Goal: Task Accomplishment & Management: Manage account settings

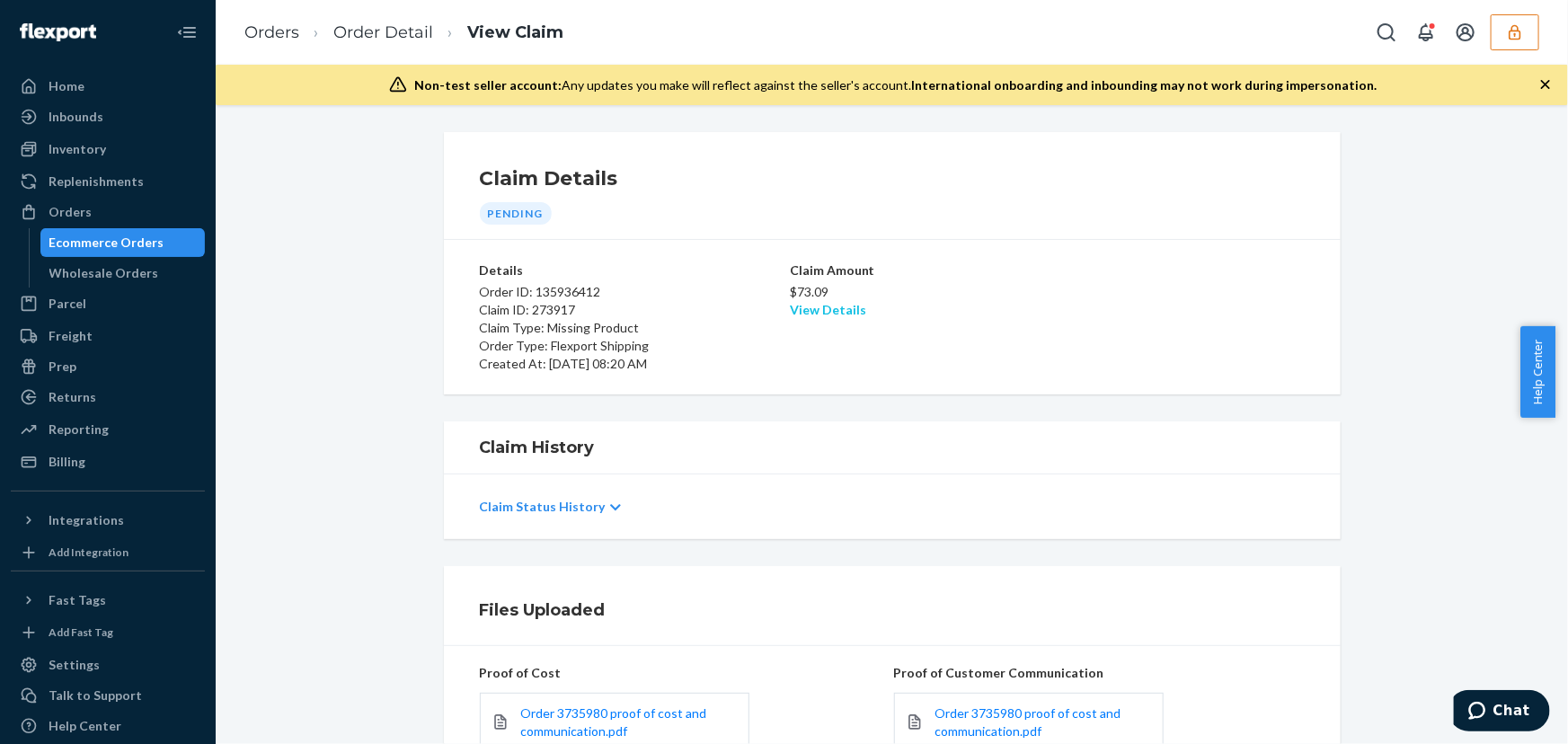
click at [835, 313] on link "View Details" at bounding box center [827, 309] width 76 height 16
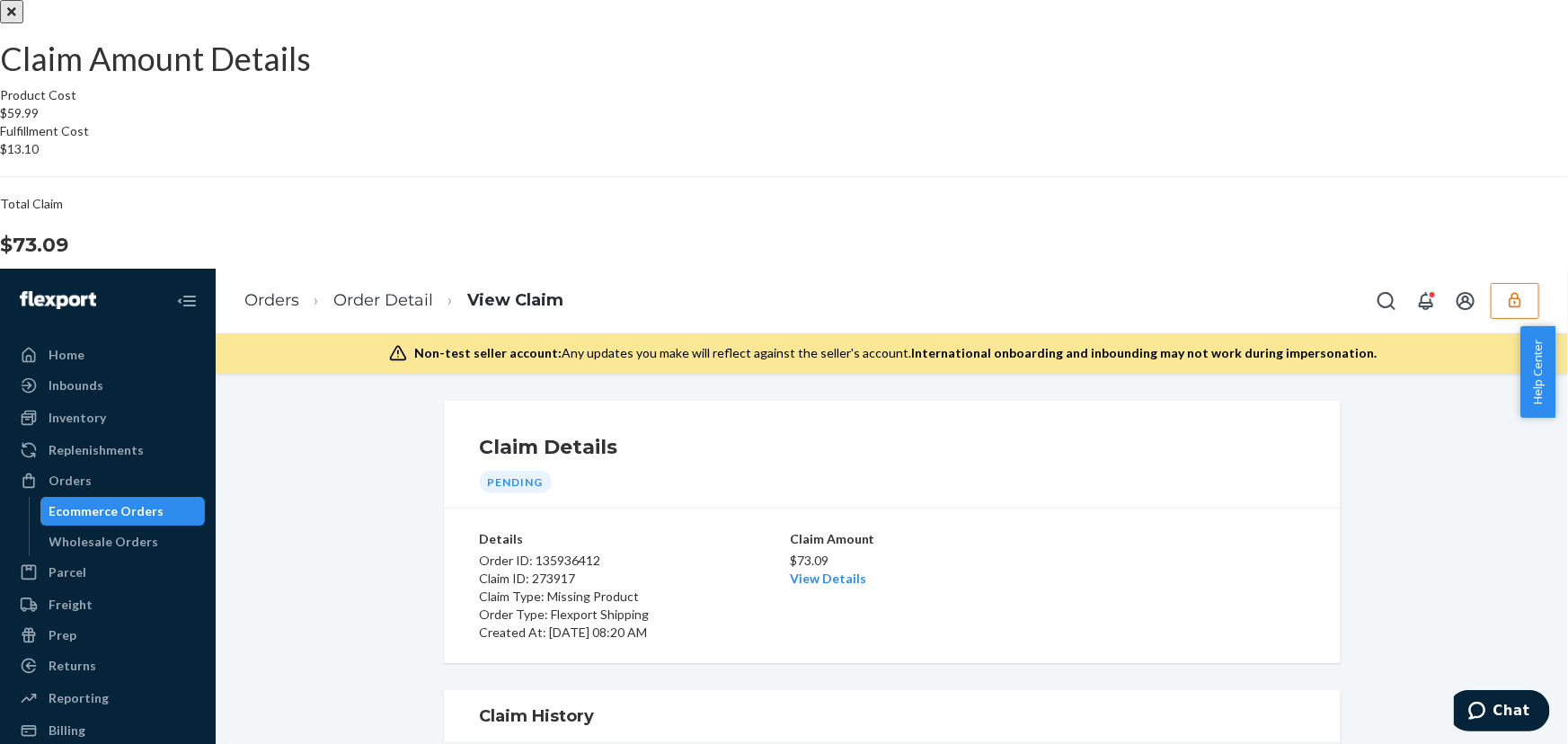
click at [763, 577] on div "Claim Amount Details Product Cost $59.99 Fulfillment Cost $13.10 Total Claim $7…" at bounding box center [784, 506] width 1568 height 1013
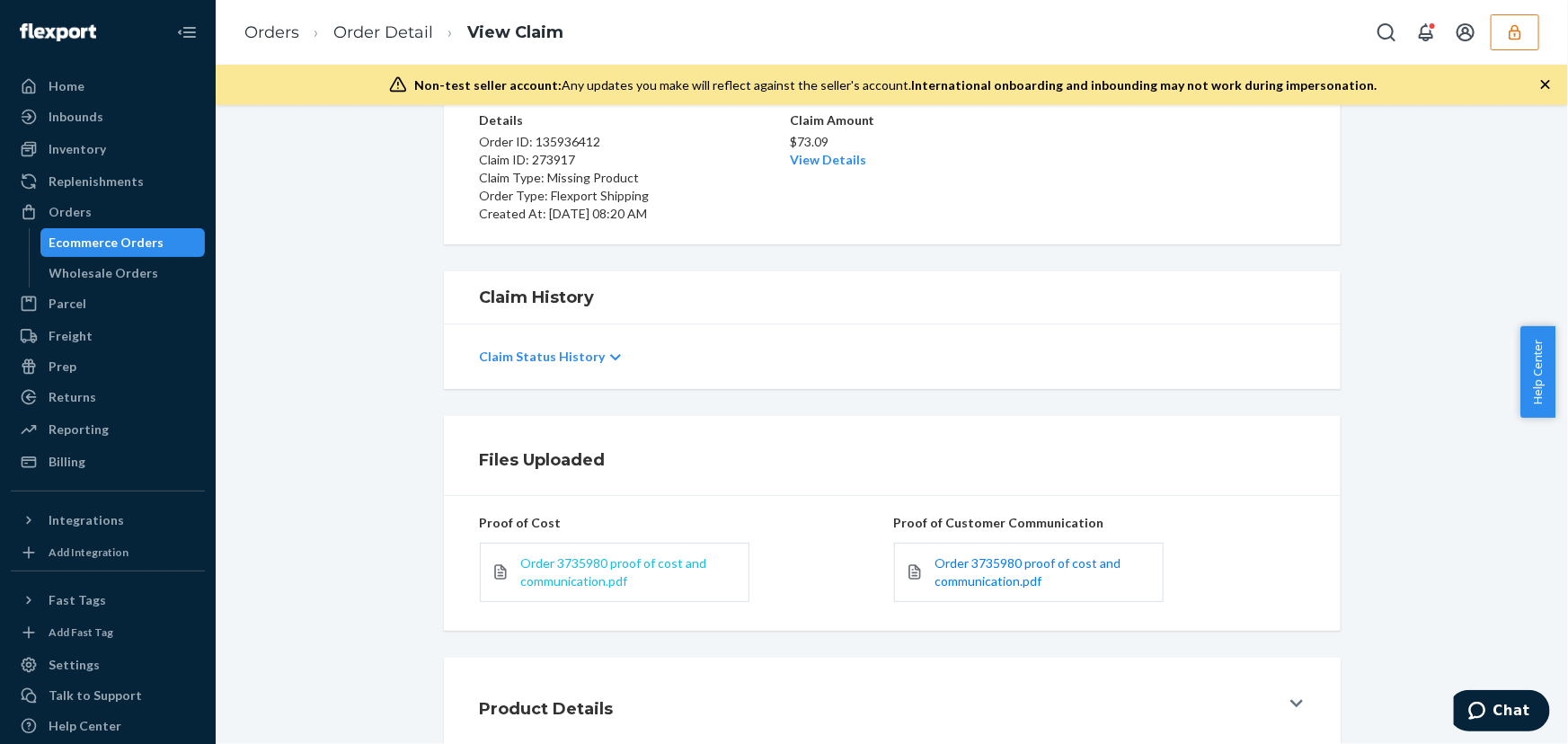
scroll to position [258, 0]
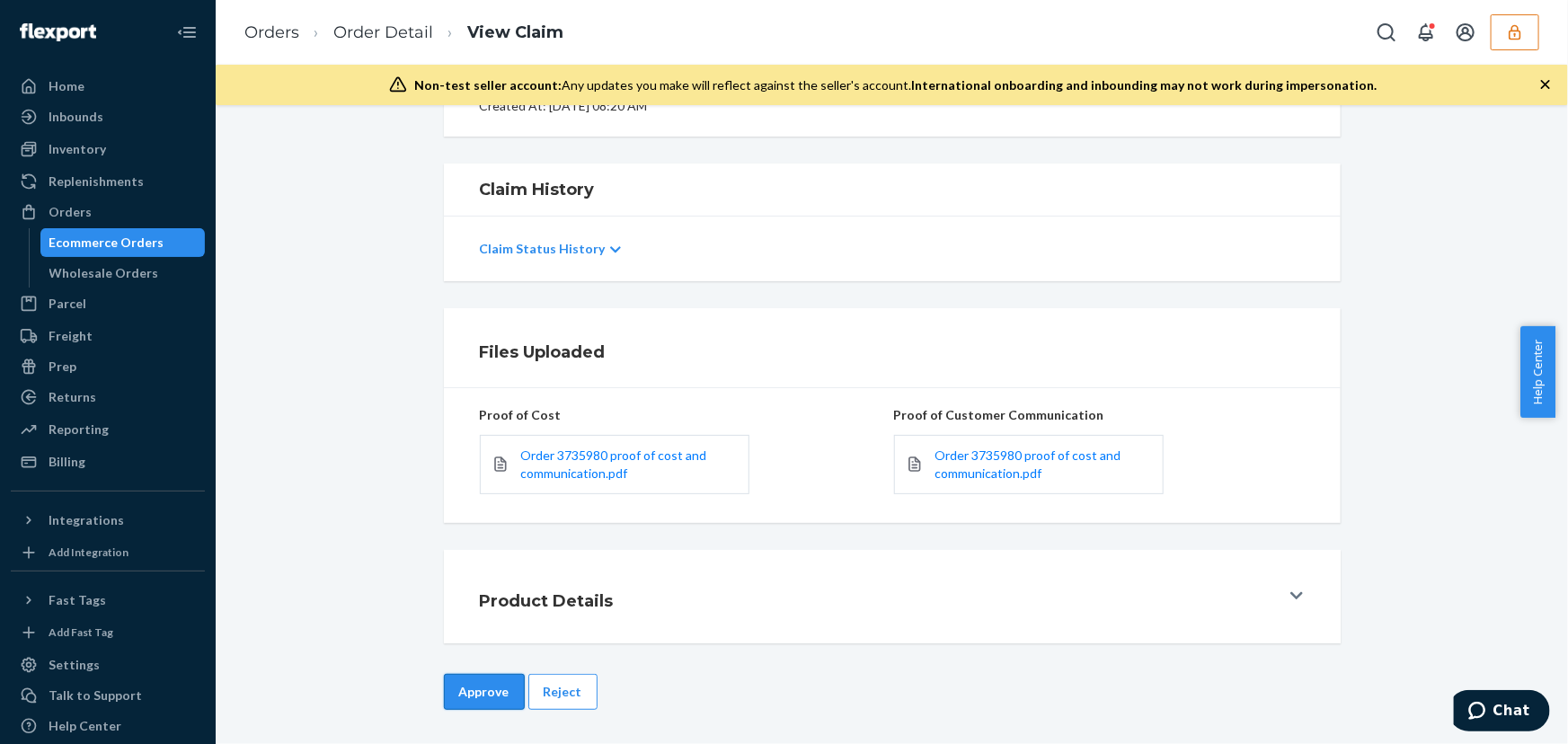
click at [494, 692] on button "Approve" at bounding box center [484, 692] width 81 height 36
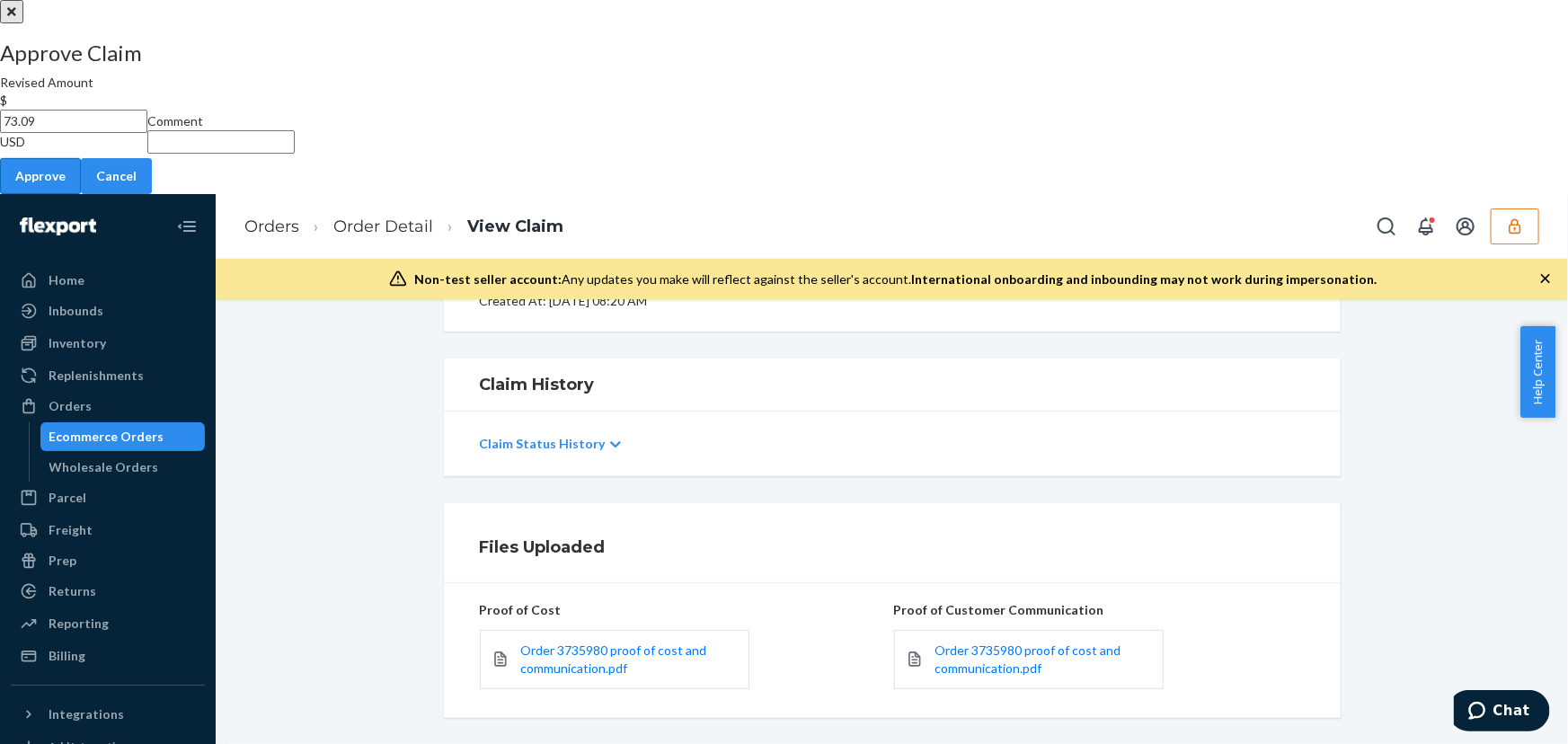
click at [81, 194] on button "Approve" at bounding box center [40, 176] width 81 height 36
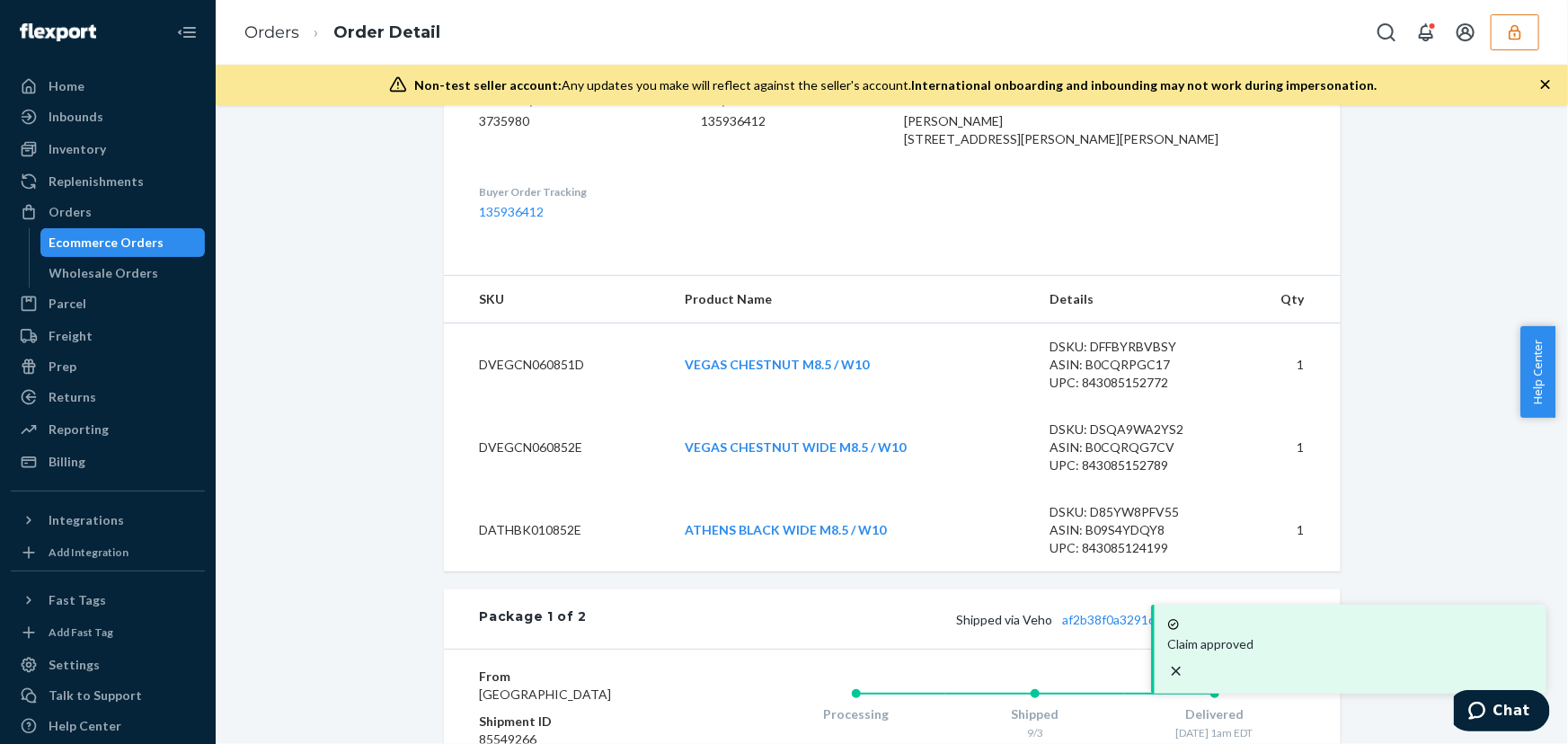
scroll to position [163, 0]
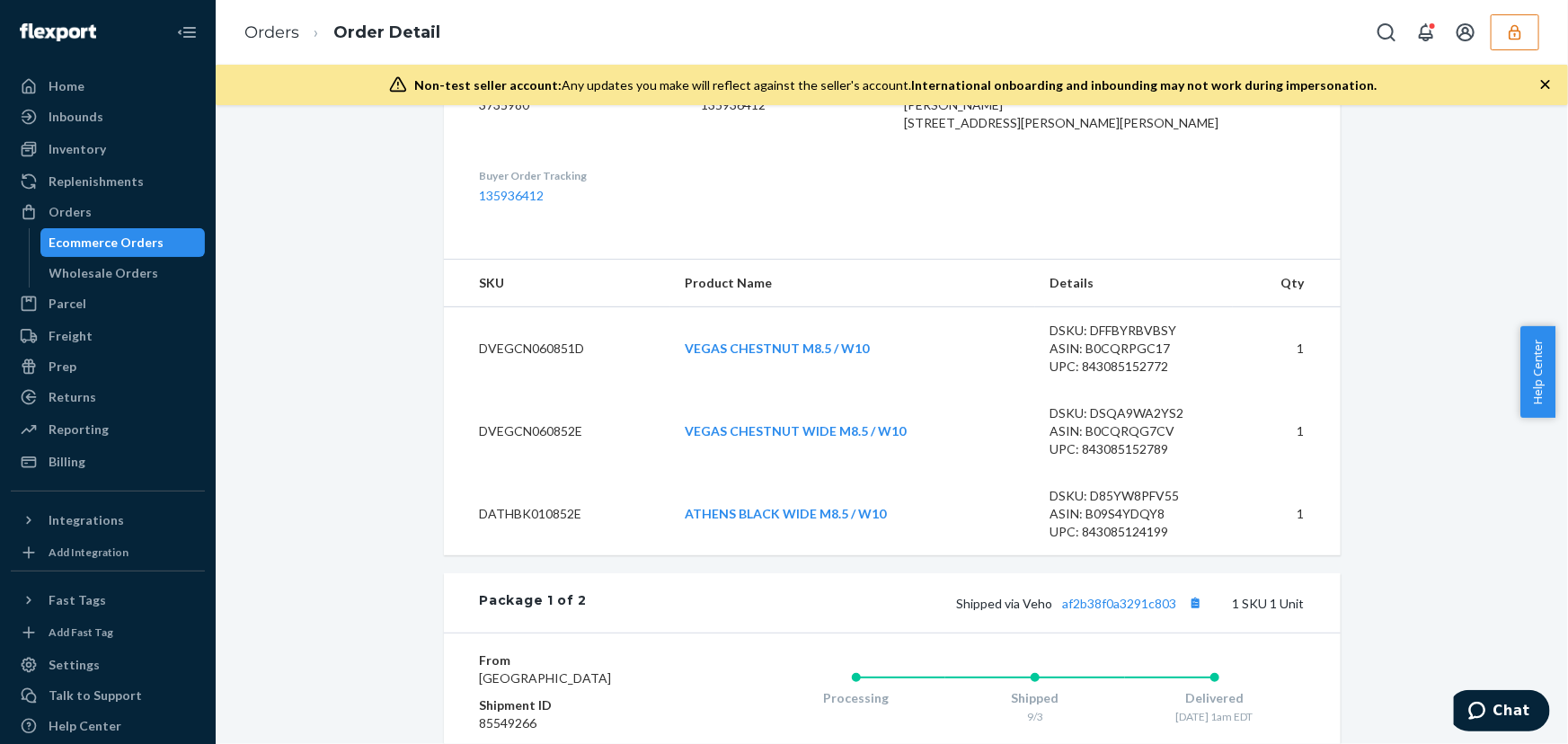
scroll to position [163, 0]
